Goal: Information Seeking & Learning: Learn about a topic

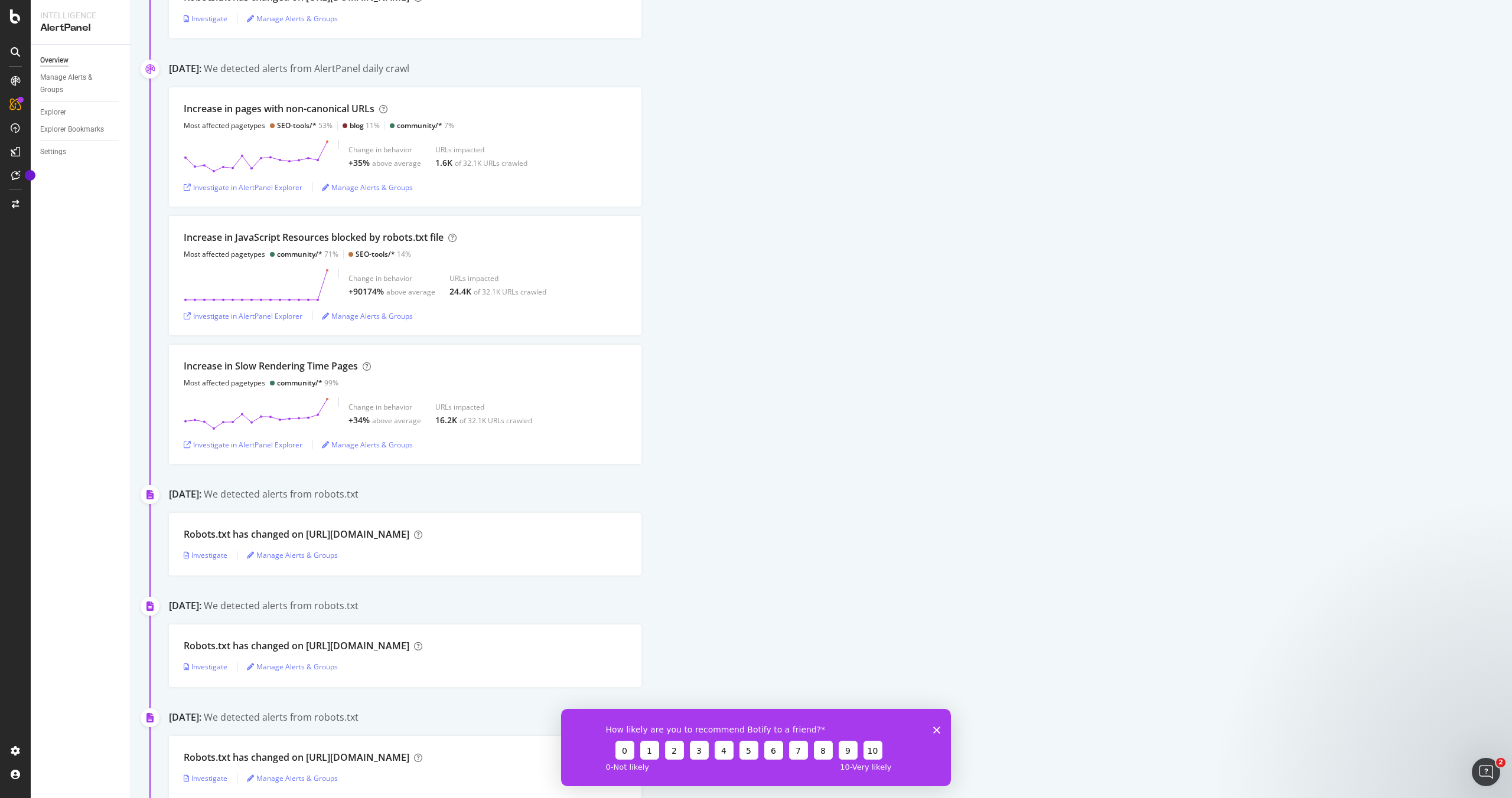
scroll to position [3183, 0]
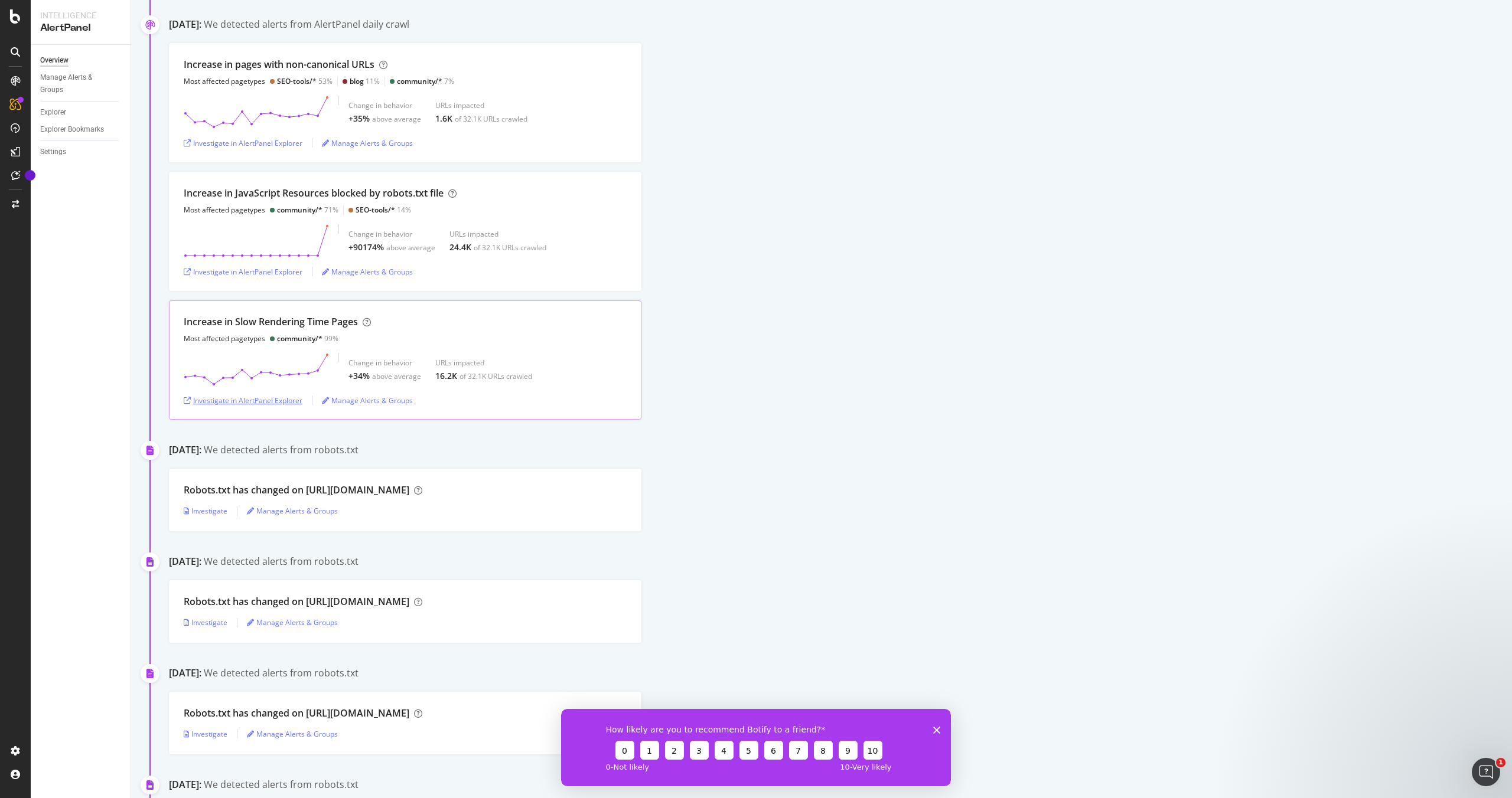
click at [236, 405] on div "Investigate in AlertPanel Explorer" at bounding box center [243, 401] width 118 height 10
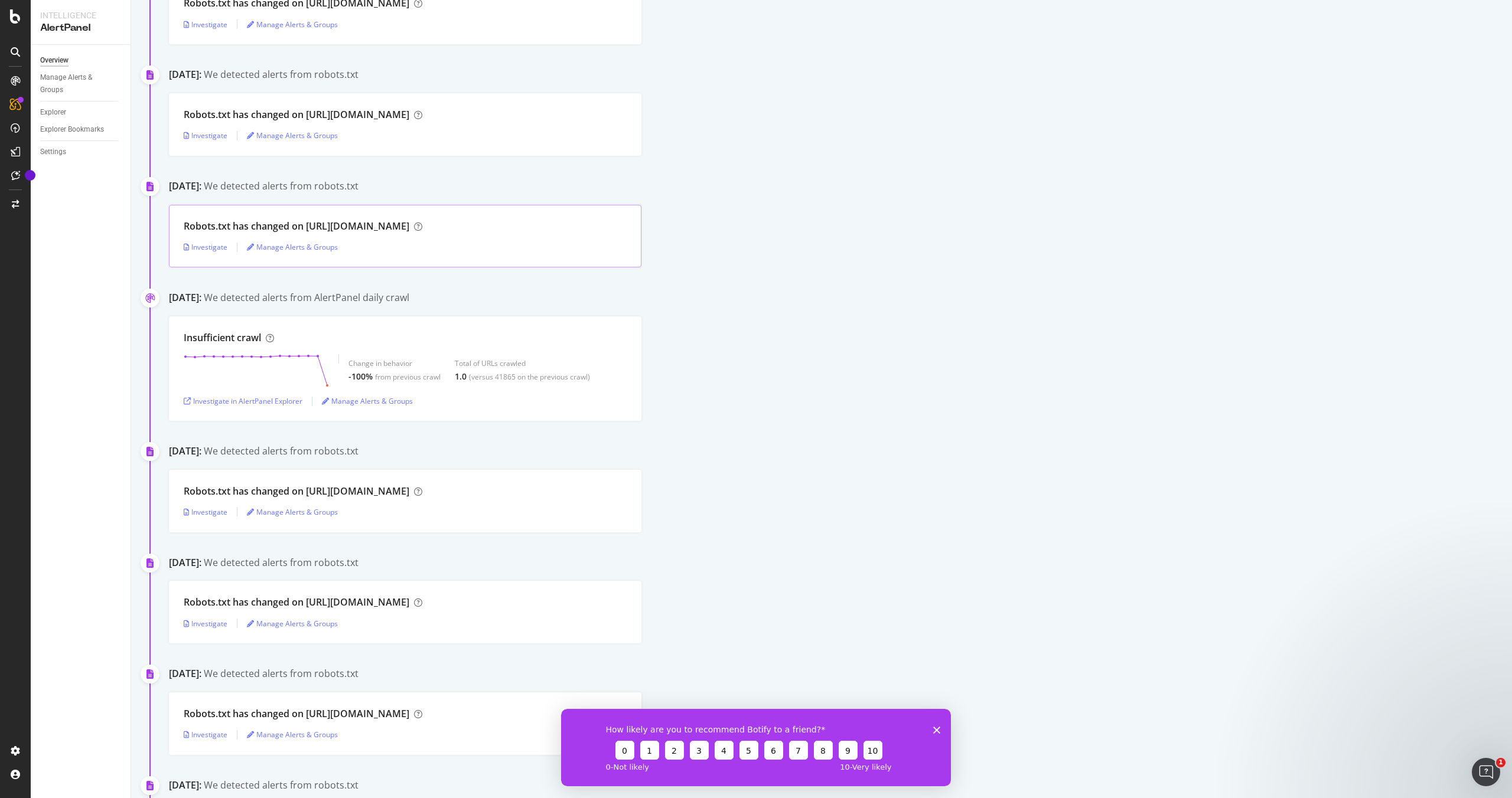
scroll to position [262, 0]
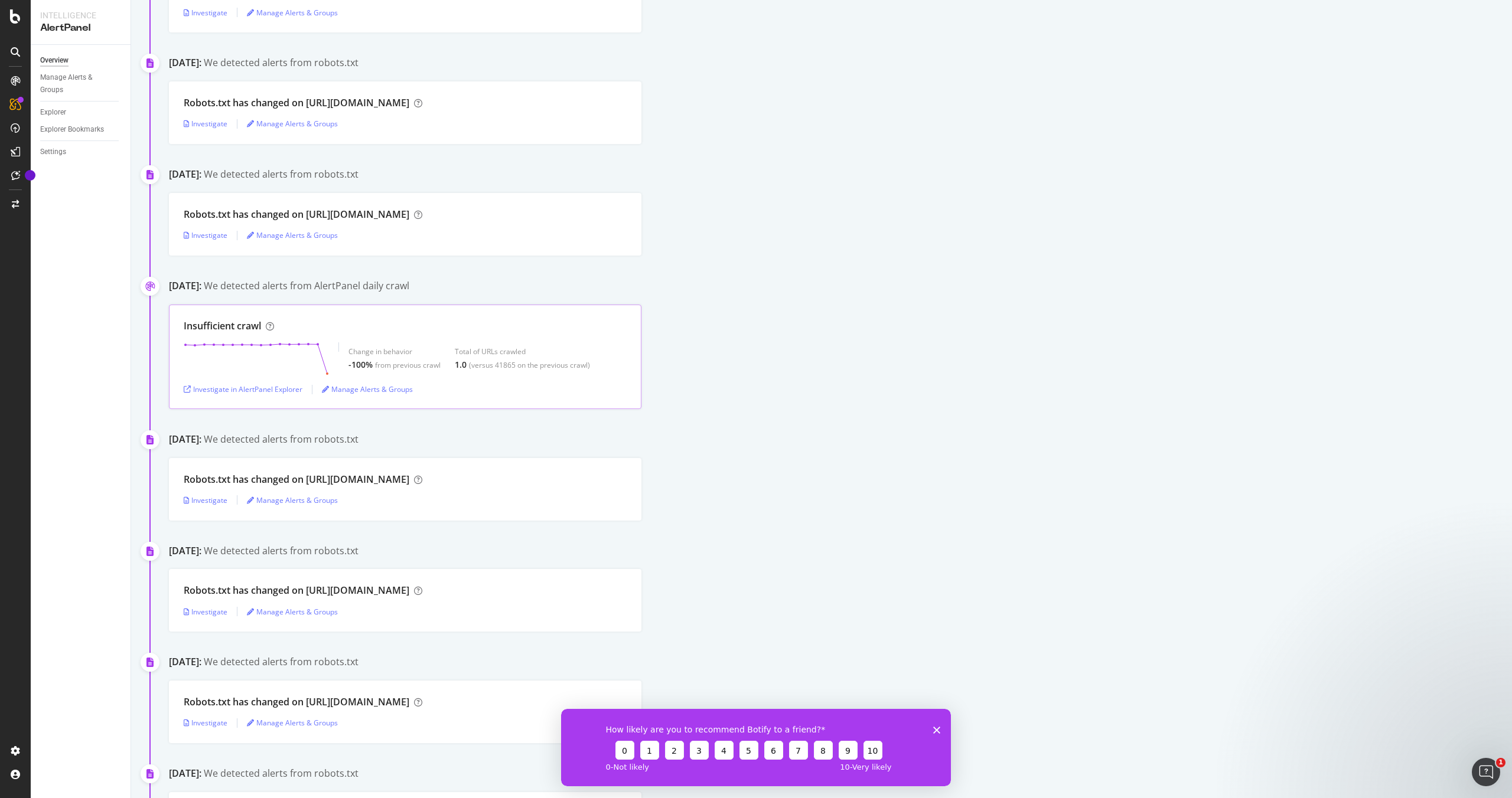
click at [310, 326] on div "Insufficient crawl" at bounding box center [405, 326] width 443 height 14
click at [263, 390] on div "Investigate in AlertPanel Explorer" at bounding box center [243, 389] width 118 height 10
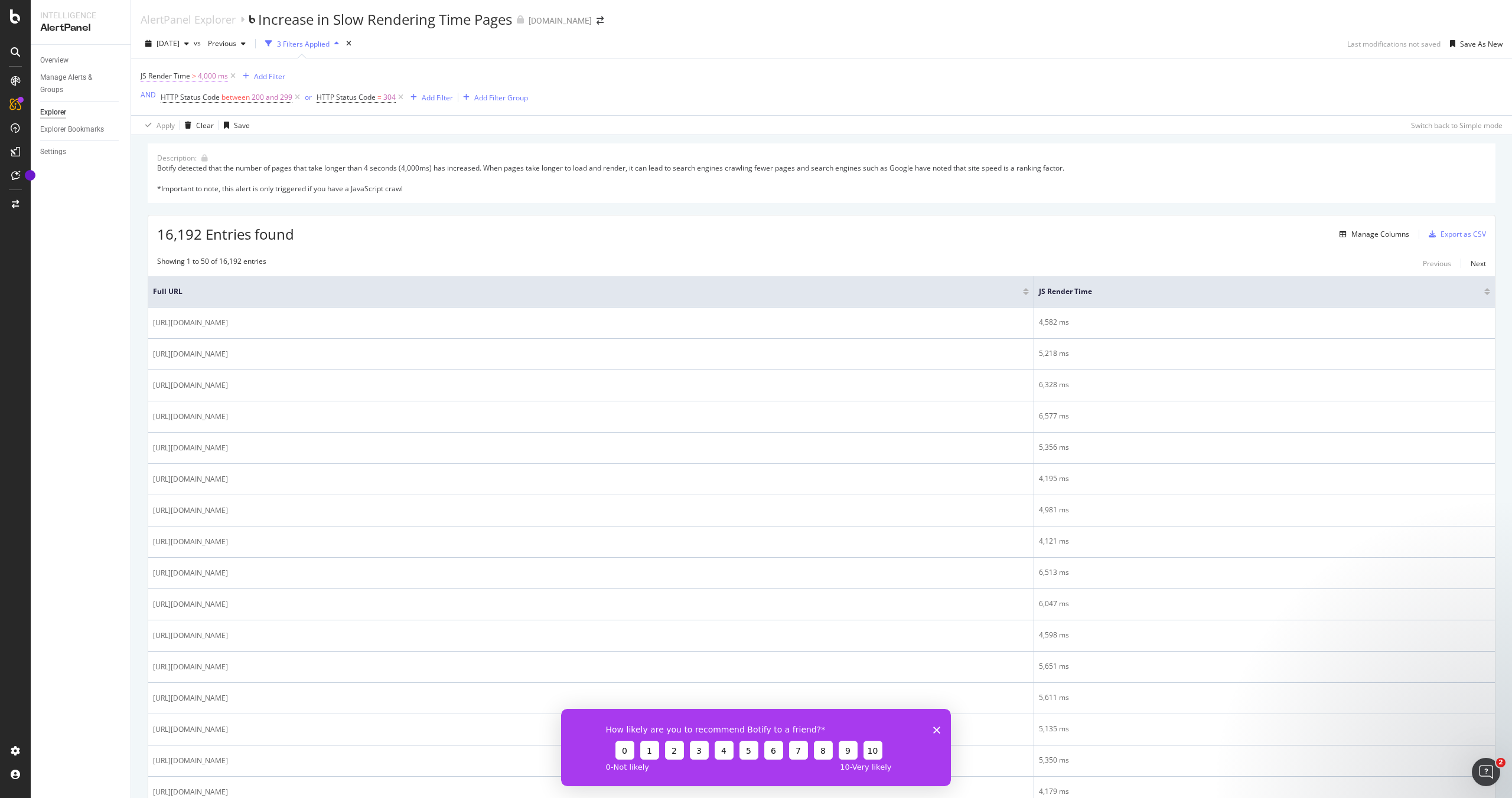
click at [212, 78] on span "4,000 ms" at bounding box center [213, 76] width 30 height 17
